Goal: Information Seeking & Learning: Learn about a topic

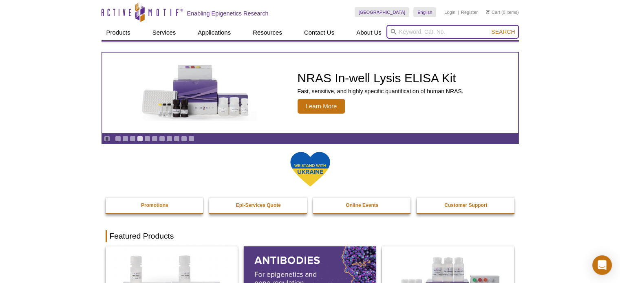
click at [432, 31] on input "search" at bounding box center [452, 32] width 132 height 14
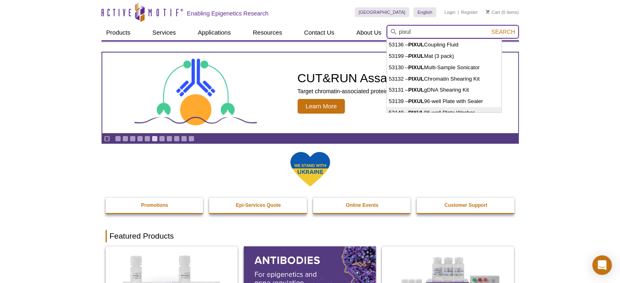
type input "pixul"
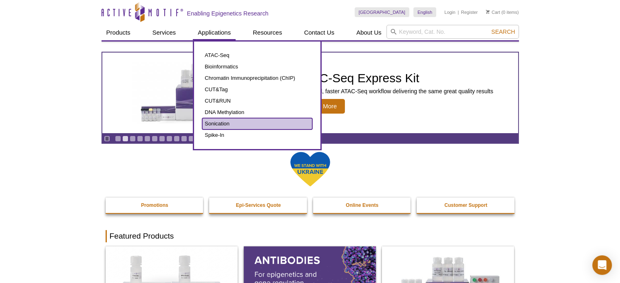
click at [220, 121] on link "Sonication" at bounding box center [257, 123] width 110 height 11
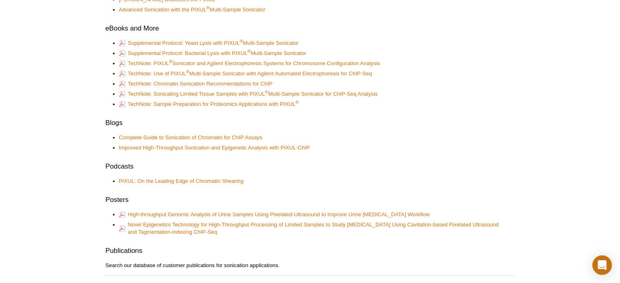
scroll to position [448, 0]
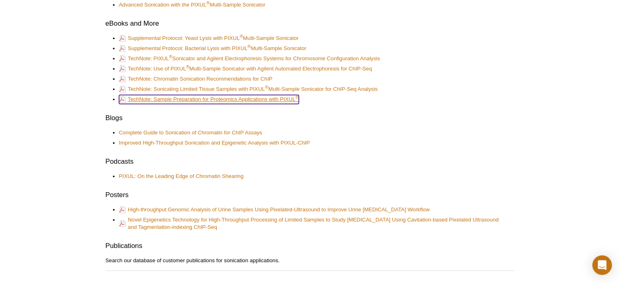
click at [196, 97] on link "TechNote: Sample Preparation for Proteomics Applications with PIXUL ®" at bounding box center [209, 99] width 180 height 9
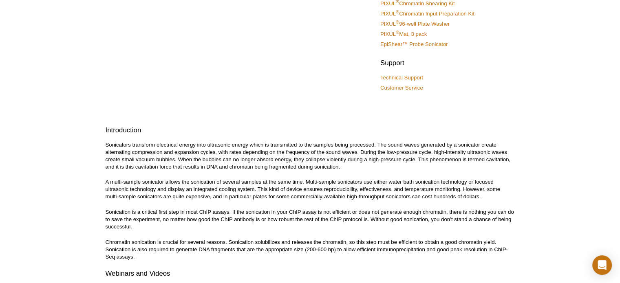
scroll to position [0, 0]
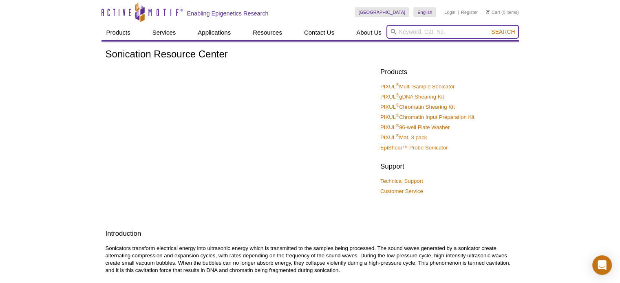
click at [435, 29] on input "search" at bounding box center [452, 32] width 132 height 14
type input "spike in chromatin"
click at [488, 28] on button "Search" at bounding box center [502, 31] width 29 height 7
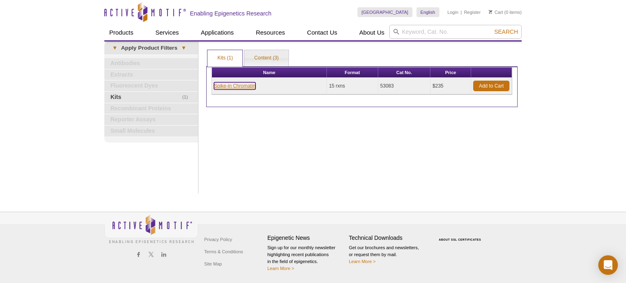
click at [250, 86] on link "Spike-in Chromatin" at bounding box center [235, 85] width 42 height 7
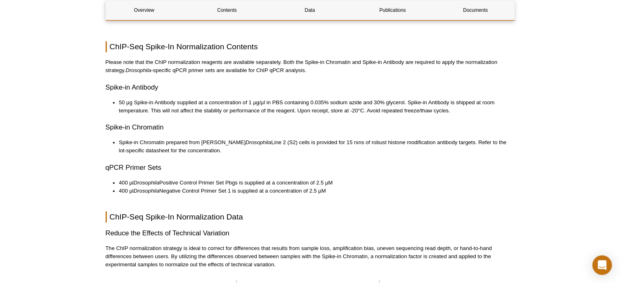
scroll to position [1100, 0]
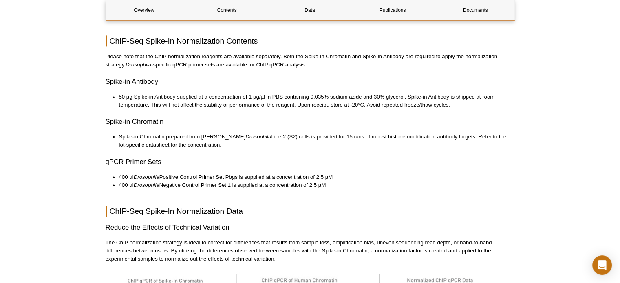
click at [119, 133] on li "Spike-in Chromatin prepared from [PERSON_NAME] Drosophila Line 2 (S2) cells is …" at bounding box center [312, 141] width 387 height 16
drag, startPoint x: 119, startPoint y: 127, endPoint x: 296, endPoint y: 129, distance: 176.8
click at [296, 133] on li "Spike-in Chromatin prepared from Schneider's Drosophila Line 2 (S2) cells is pr…" at bounding box center [312, 141] width 387 height 16
copy li "Spike-in Chromatin prepared from Schneider's Drosophila Line 2 (S2) cells"
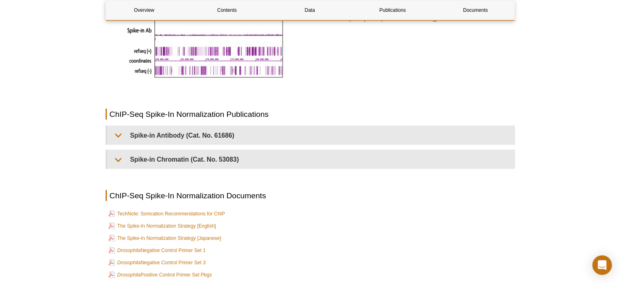
scroll to position [1751, 0]
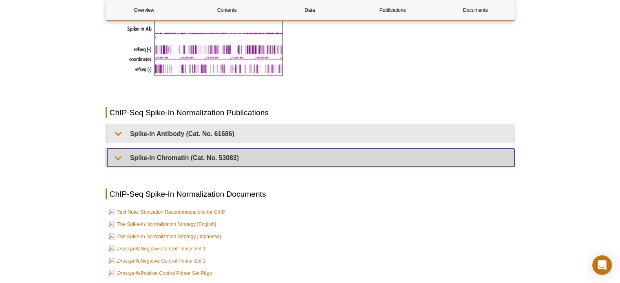
click at [115, 150] on summary "Spike-in Chromatin (Cat. No. 53083)" at bounding box center [310, 158] width 407 height 18
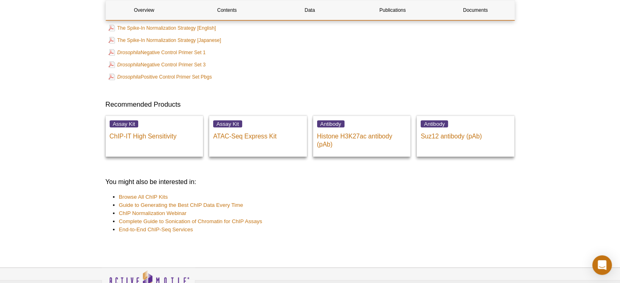
scroll to position [2322, 0]
